Goal: Task Accomplishment & Management: Manage account settings

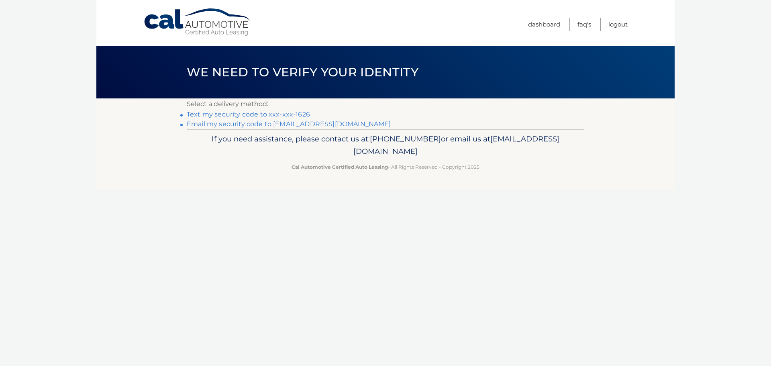
click at [239, 115] on link "Text my security code to xxx-xxx-1626" at bounding box center [248, 114] width 123 height 8
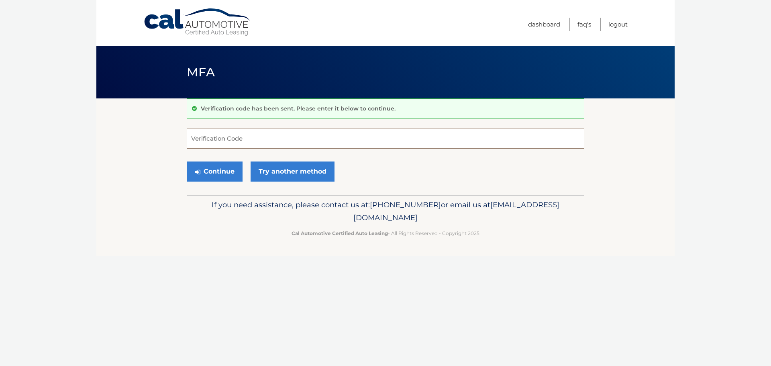
click at [223, 139] on input "Verification Code" at bounding box center [386, 139] width 398 height 20
type input "087864"
click at [187, 161] on button "Continue" at bounding box center [215, 171] width 56 height 20
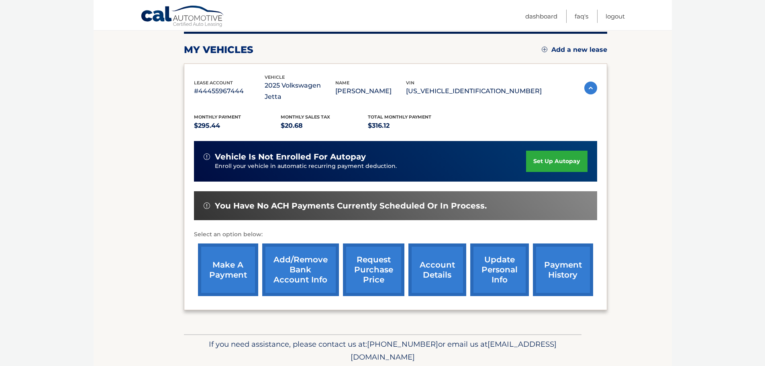
scroll to position [121, 0]
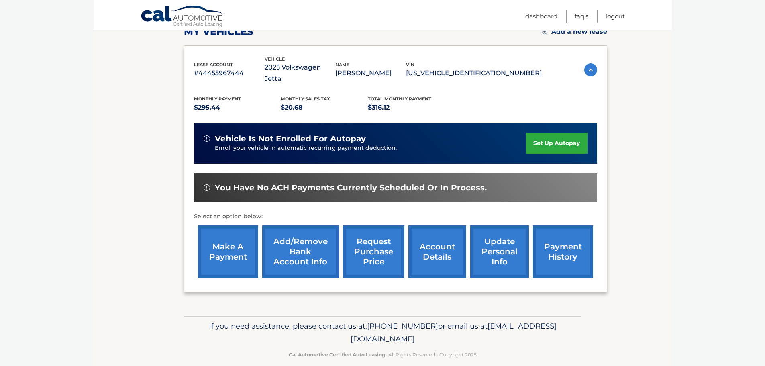
click at [570, 243] on link "payment history" at bounding box center [563, 251] width 60 height 53
drag, startPoint x: 312, startPoint y: 327, endPoint x: 455, endPoint y: 332, distance: 142.7
click at [455, 332] on p "If you need assistance, please contact us at: 609-807-3200 or email us at Custo…" at bounding box center [382, 333] width 387 height 26
copy span "[EMAIL_ADDRESS][DOMAIN_NAME]"
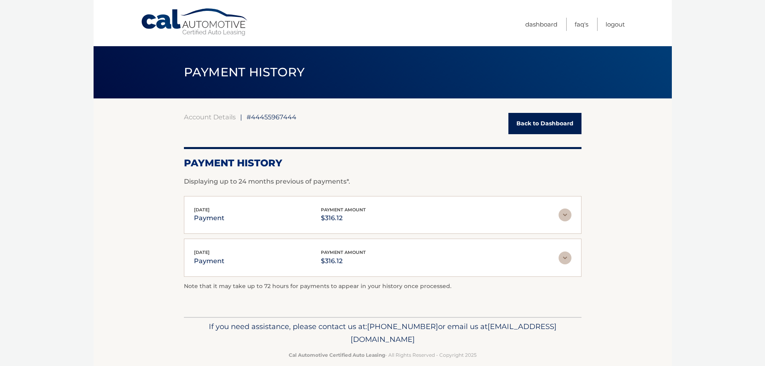
click at [566, 213] on img at bounding box center [565, 214] width 13 height 13
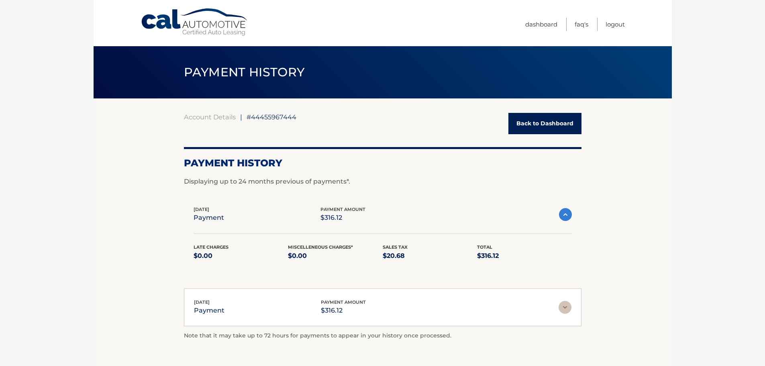
click at [566, 213] on img at bounding box center [565, 214] width 13 height 13
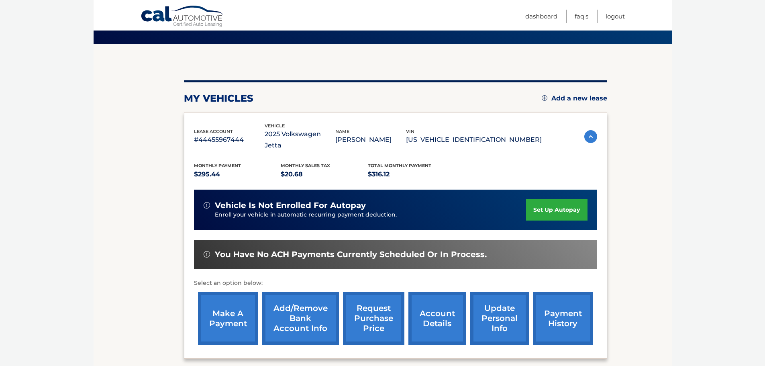
scroll to position [121, 0]
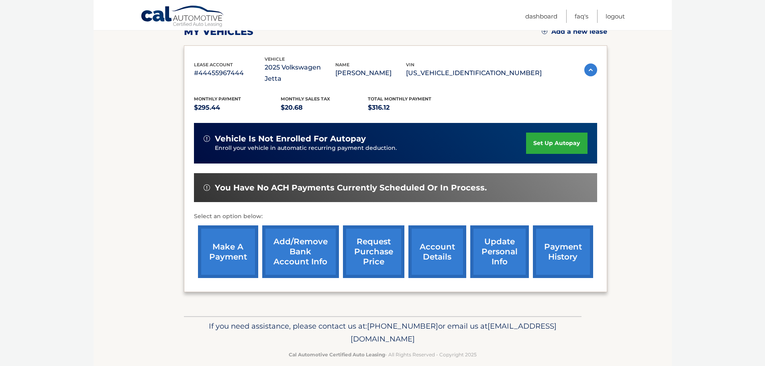
click at [430, 231] on link "account details" at bounding box center [437, 251] width 58 height 53
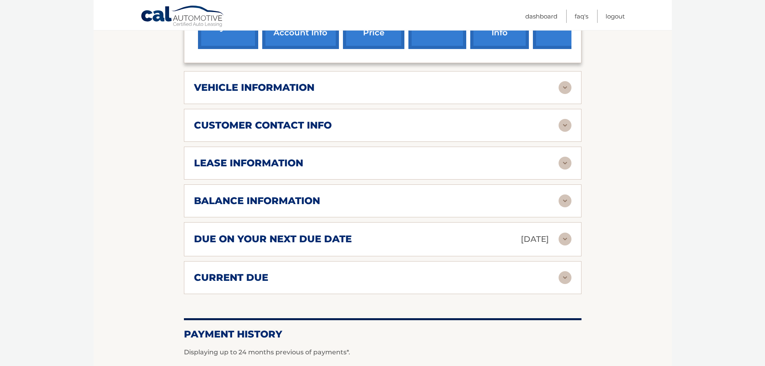
scroll to position [361, 0]
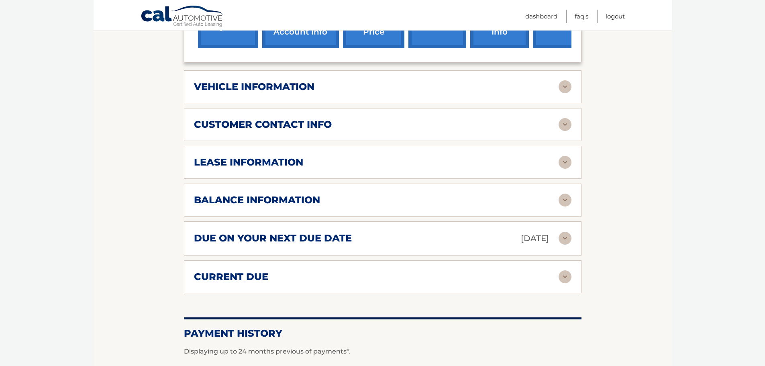
click at [564, 232] on img at bounding box center [565, 238] width 13 height 13
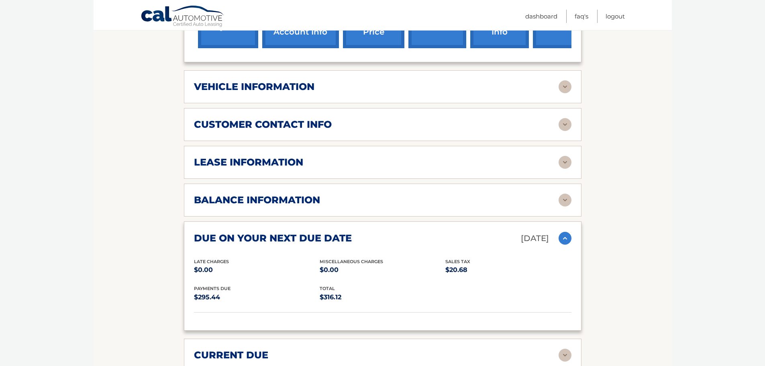
click at [564, 232] on img at bounding box center [565, 238] width 13 height 13
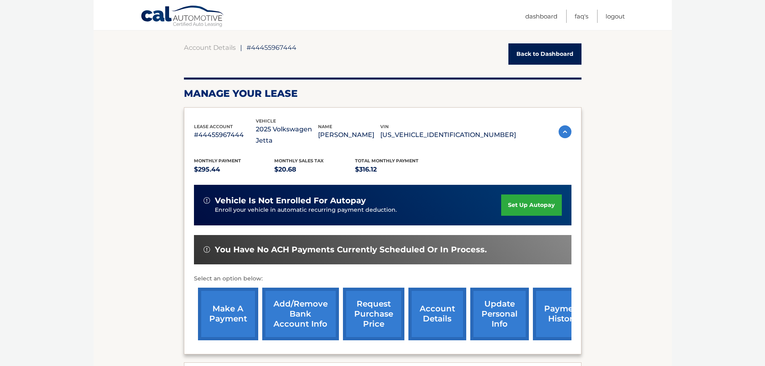
scroll to position [80, 0]
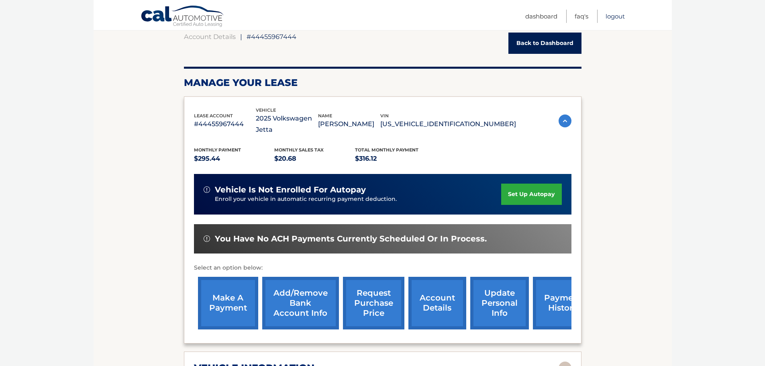
click at [613, 18] on link "Logout" at bounding box center [615, 16] width 19 height 13
